Goal: Information Seeking & Learning: Learn about a topic

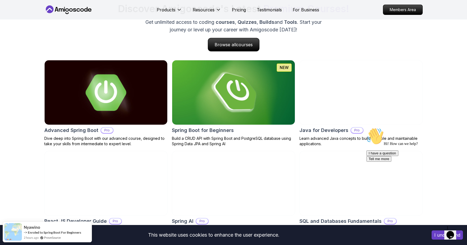
scroll to position [545, 0]
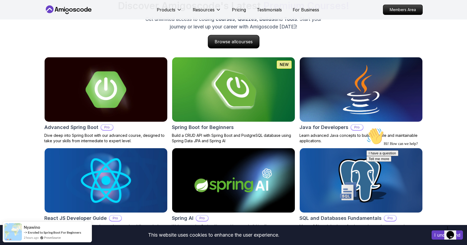
click at [236, 13] on div "Products Resources Pricing Testimonials For Business" at bounding box center [238, 9] width 163 height 11
click at [238, 9] on p "Pricing" at bounding box center [239, 9] width 14 height 6
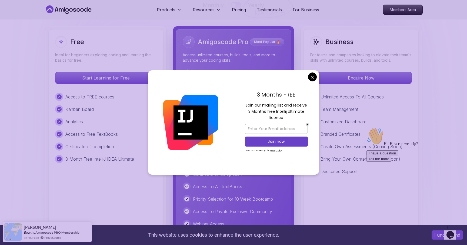
scroll to position [1241, 0]
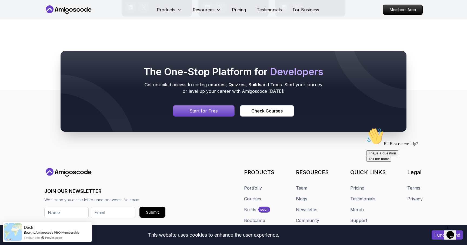
scroll to position [2926, 0]
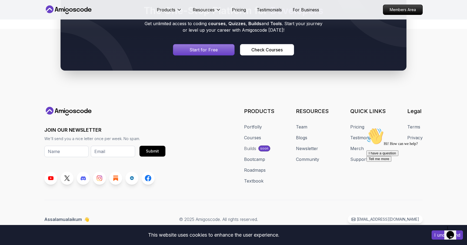
click at [267, 55] on div at bounding box center [234, 30] width 346 height 81
click at [267, 50] on div "Check Courses" at bounding box center [267, 50] width 31 height 6
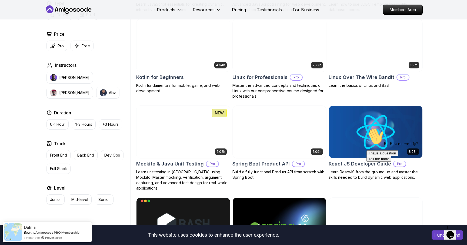
scroll to position [1092, 0]
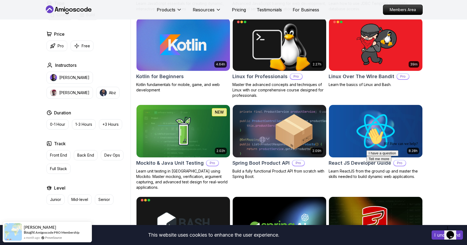
click at [192, 66] on img at bounding box center [183, 44] width 98 height 55
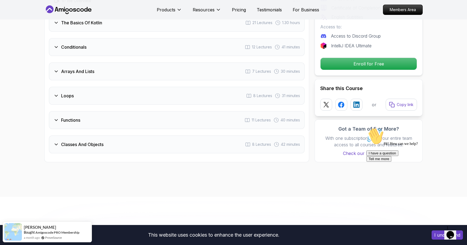
scroll to position [650, 0]
